Goal: Task Accomplishment & Management: Complete application form

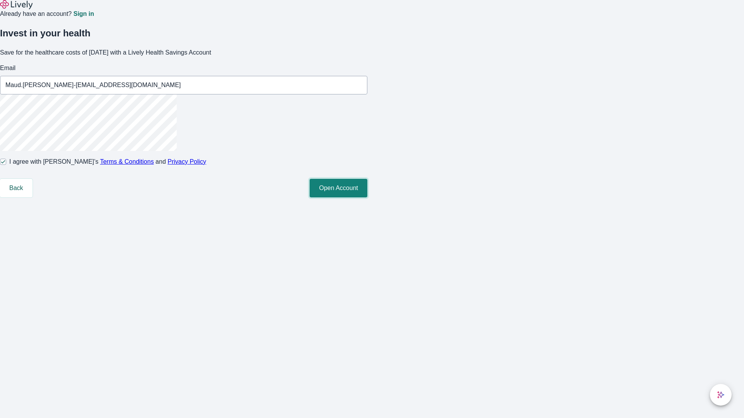
click at [367, 198] on button "Open Account" at bounding box center [339, 188] width 58 height 19
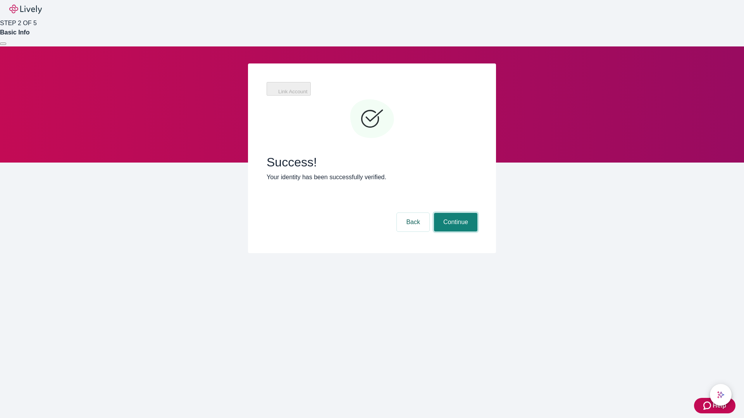
click at [455, 213] on button "Continue" at bounding box center [455, 222] width 43 height 19
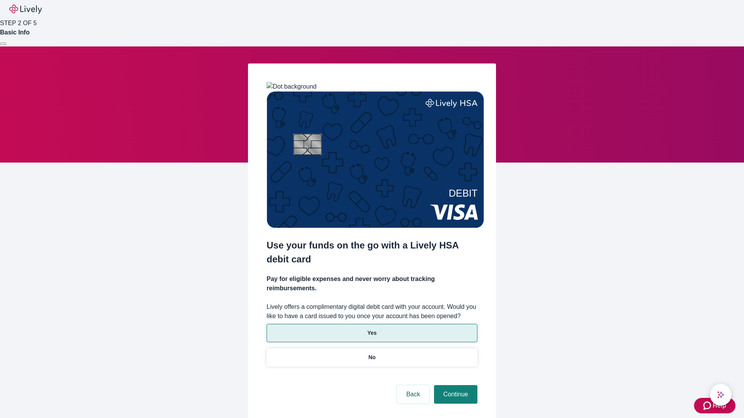
click at [372, 329] on p "Yes" at bounding box center [371, 333] width 9 height 8
click at [455, 386] on button "Continue" at bounding box center [455, 395] width 43 height 19
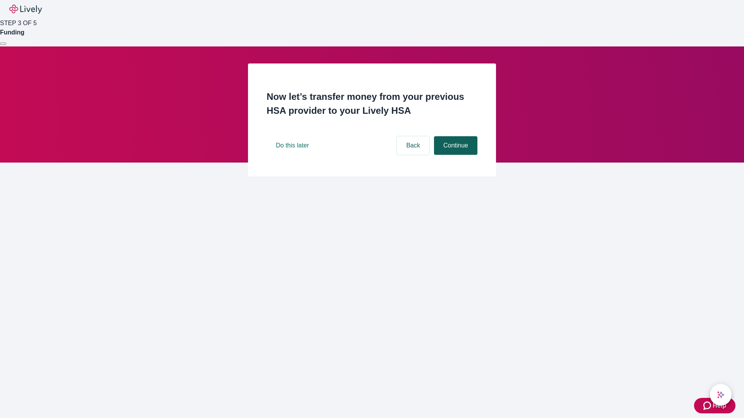
click at [455, 155] on button "Continue" at bounding box center [455, 145] width 43 height 19
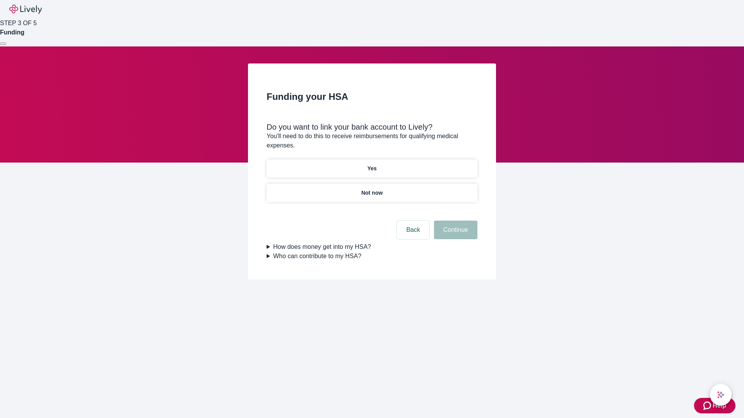
click at [372, 165] on p "Yes" at bounding box center [371, 169] width 9 height 8
click at [455, 221] on button "Continue" at bounding box center [455, 230] width 43 height 19
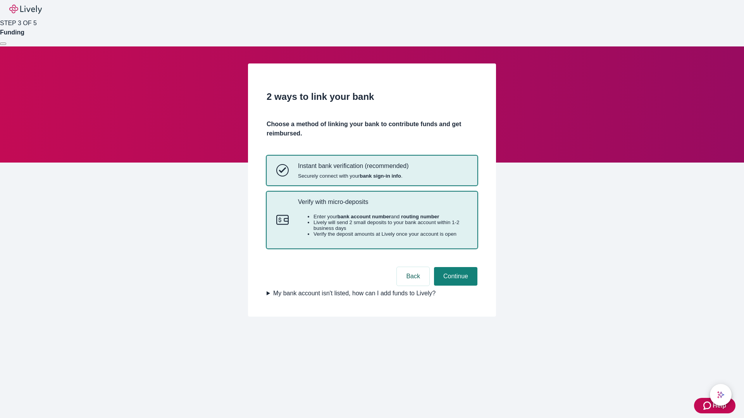
click at [382, 206] on p "Verify with micro-deposits" at bounding box center [383, 201] width 170 height 7
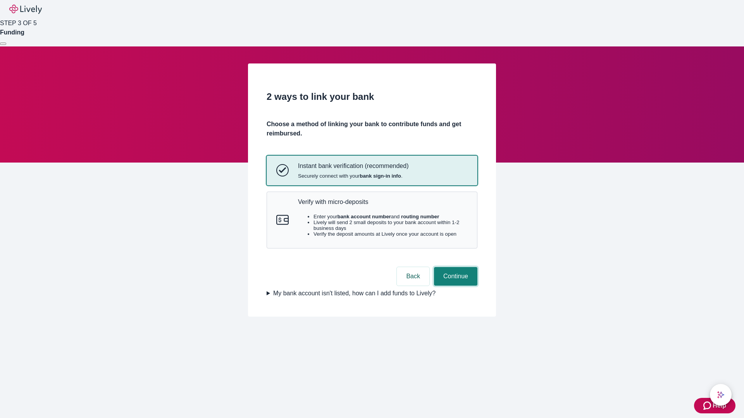
click at [455, 286] on button "Continue" at bounding box center [455, 276] width 43 height 19
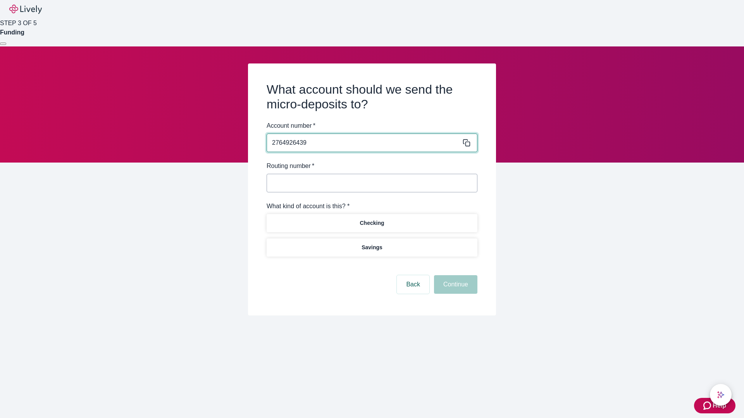
type input "2764926439"
type input "122000661"
